Goal: Information Seeking & Learning: Learn about a topic

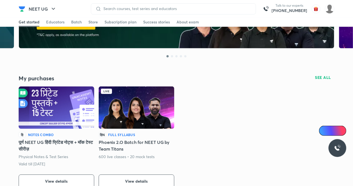
click at [142, 164] on div "हिN Full Syllabus Phoenix 2.O Batch for NEET UG by Team Titans 600 live classes…" at bounding box center [137, 160] width 76 height 56
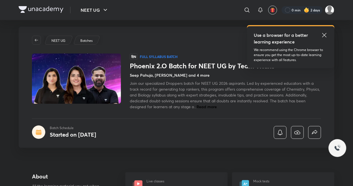
click at [169, 128] on div "NEET UG Batches हिN Full Syllabus Batch Phoenix 2.O Batch for NEET UG by Team T…" at bounding box center [177, 87] width 316 height 121
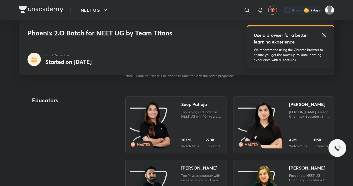
scroll to position [564, 0]
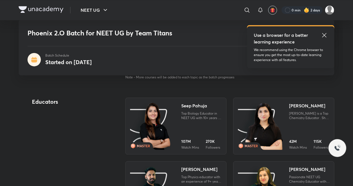
drag, startPoint x: 169, startPoint y: 128, endPoint x: 86, endPoint y: 98, distance: 87.8
click at [86, 98] on h4 "Educators" at bounding box center [70, 101] width 76 height 8
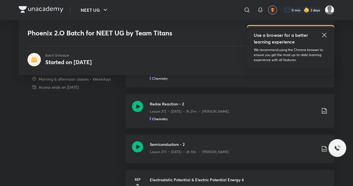
scroll to position [243, 0]
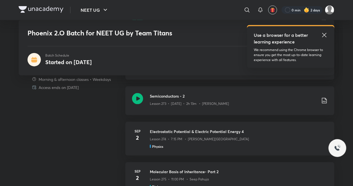
click at [115, 111] on div "Schedule Morning & afternoon classes • Weekdays Access ends on [DATE] GOC- 8 Le…" at bounding box center [177, 134] width 316 height 257
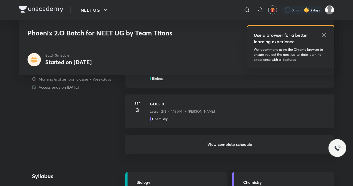
scroll to position [402, 0]
click at [233, 146] on h6 "View complete schedule" at bounding box center [229, 143] width 209 height 19
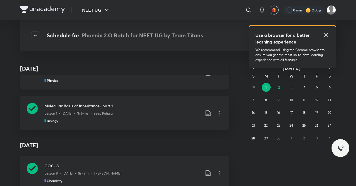
scroll to position [21, 0]
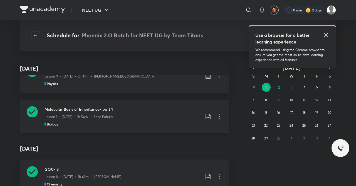
click at [73, 113] on div "Lesson 1 • [DATE] • 1h 54m • Seep Pahuja" at bounding box center [123, 115] width 156 height 7
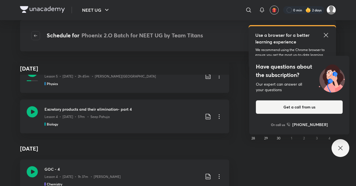
scroll to position [1454, 0]
